Goal: Information Seeking & Learning: Learn about a topic

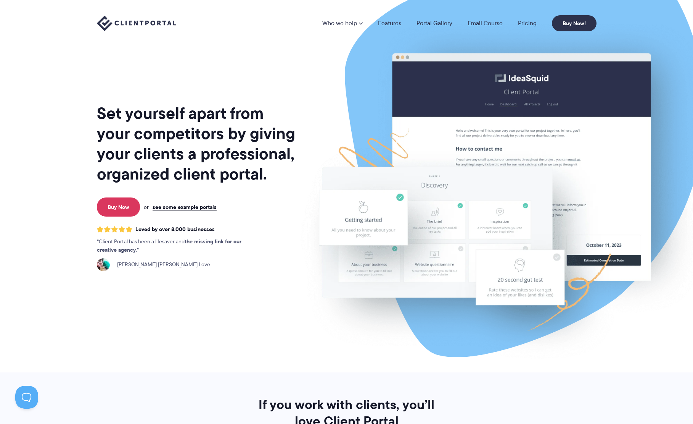
click at [532, 24] on link "Pricing" at bounding box center [527, 23] width 19 height 6
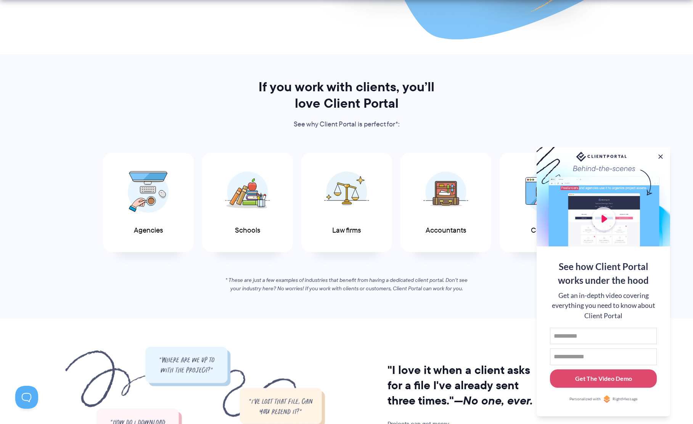
scroll to position [318, 0]
